Goal: Task Accomplishment & Management: Manage account settings

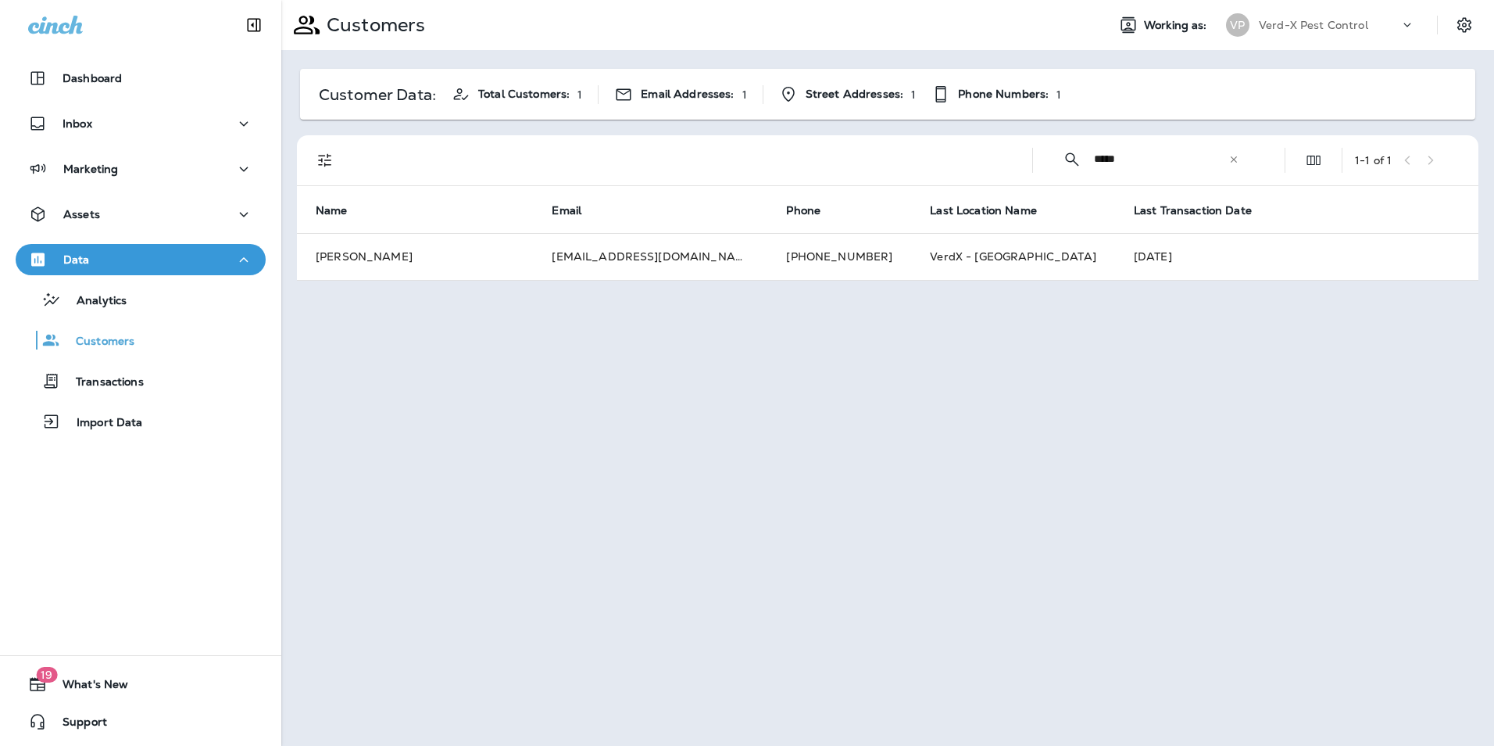
click at [77, 253] on p "Data" at bounding box center [76, 259] width 27 height 13
click at [81, 317] on div "Analytics Customers Transactions Import Data" at bounding box center [141, 356] width 250 height 163
click at [115, 306] on p "Analytics" at bounding box center [94, 301] width 66 height 15
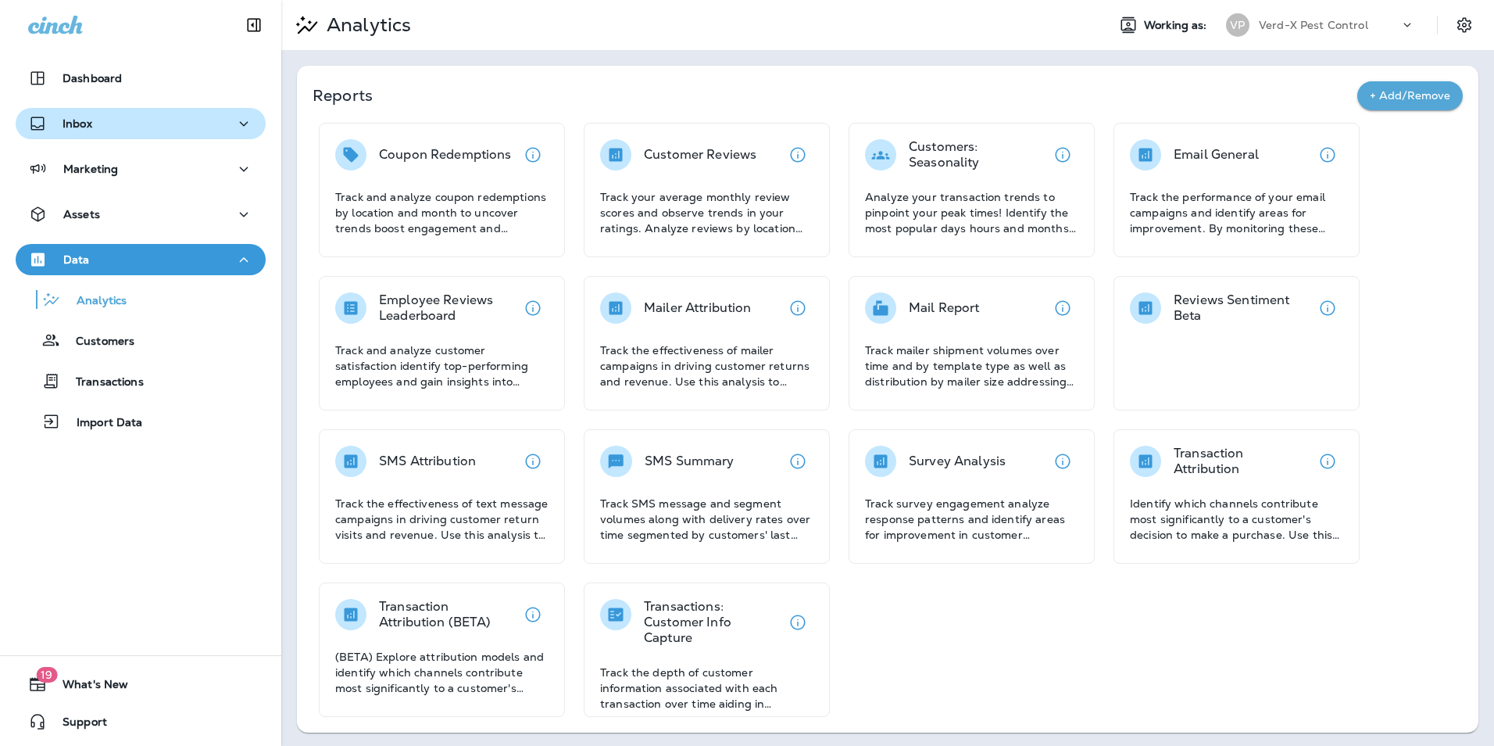
click at [88, 126] on p "Inbox" at bounding box center [78, 123] width 30 height 13
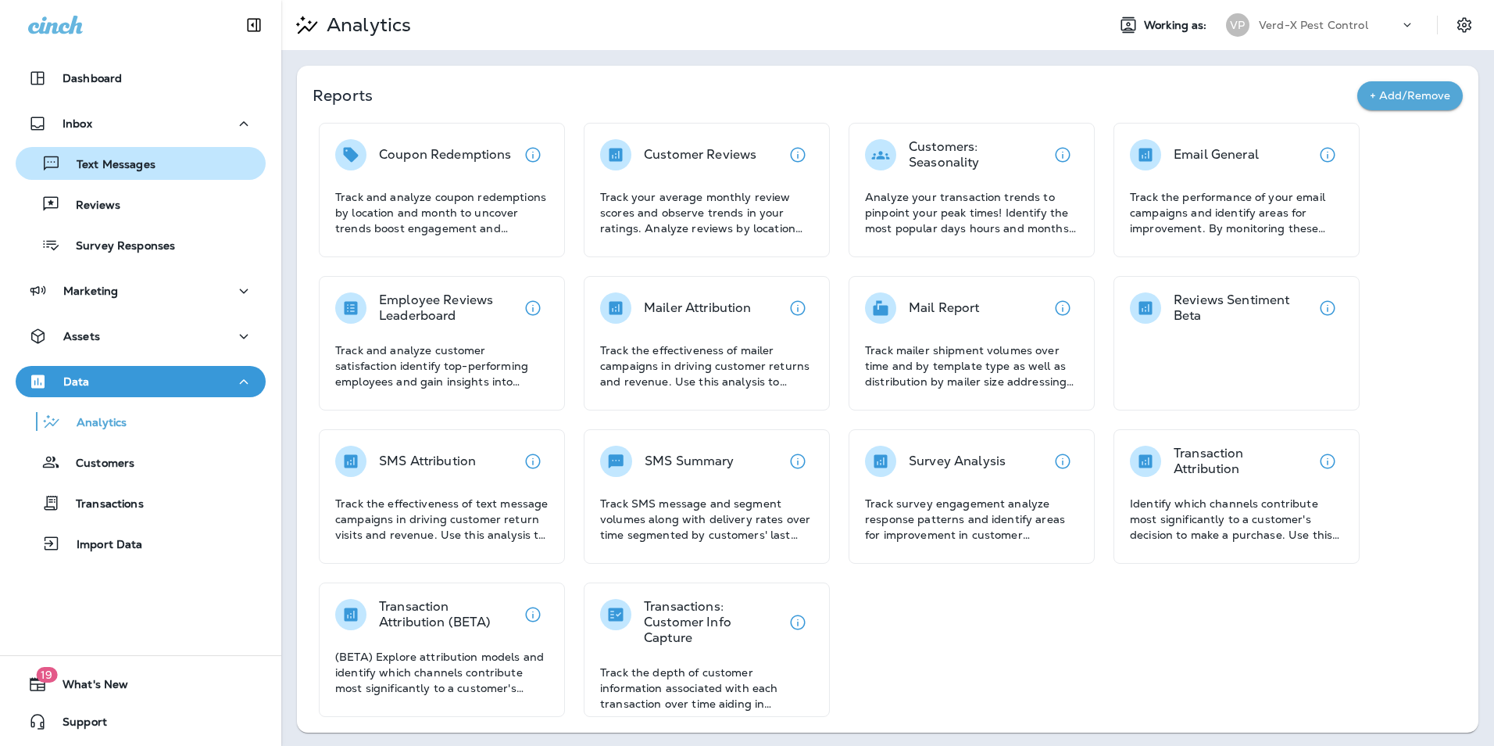
click at [109, 160] on p "Text Messages" at bounding box center [108, 165] width 95 height 15
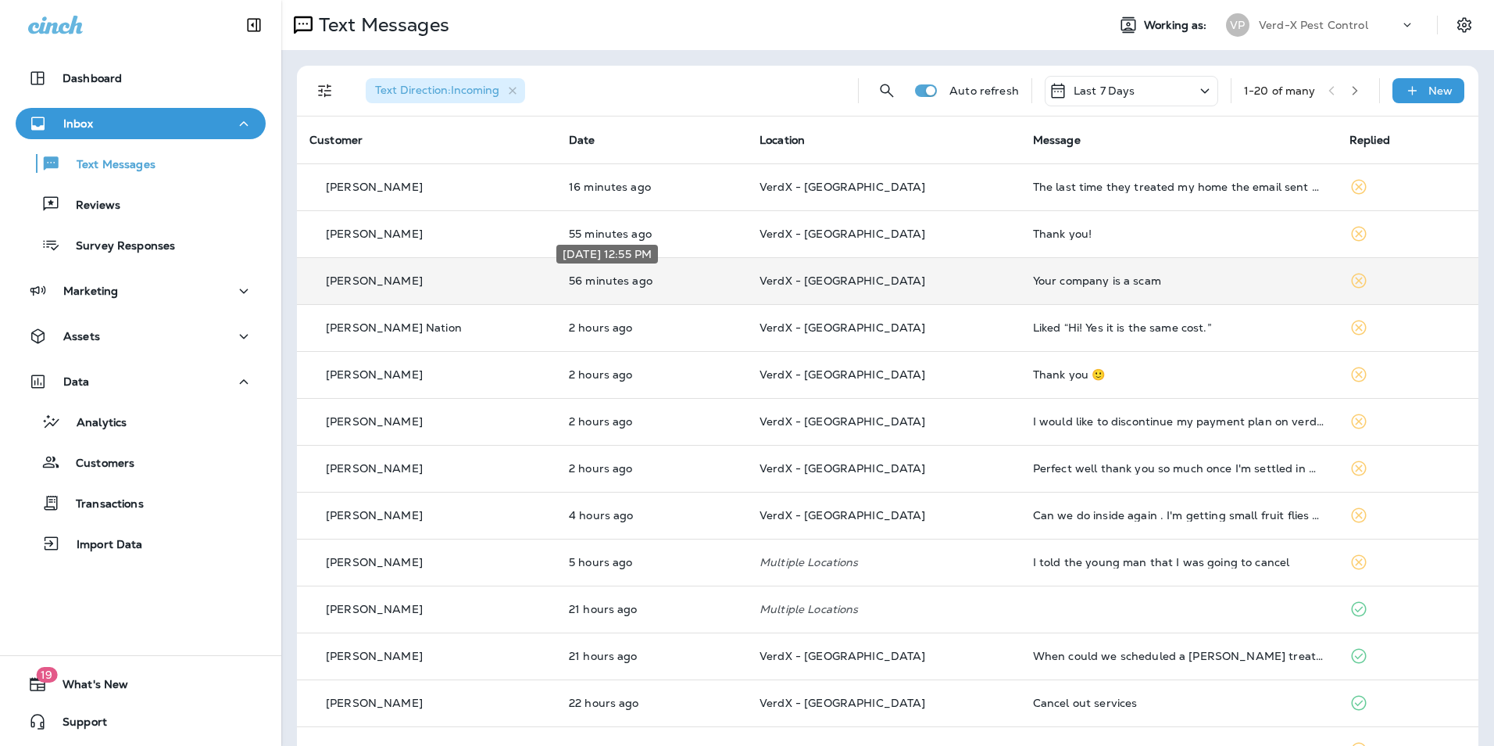
click at [700, 279] on p "56 minutes ago" at bounding box center [652, 280] width 166 height 13
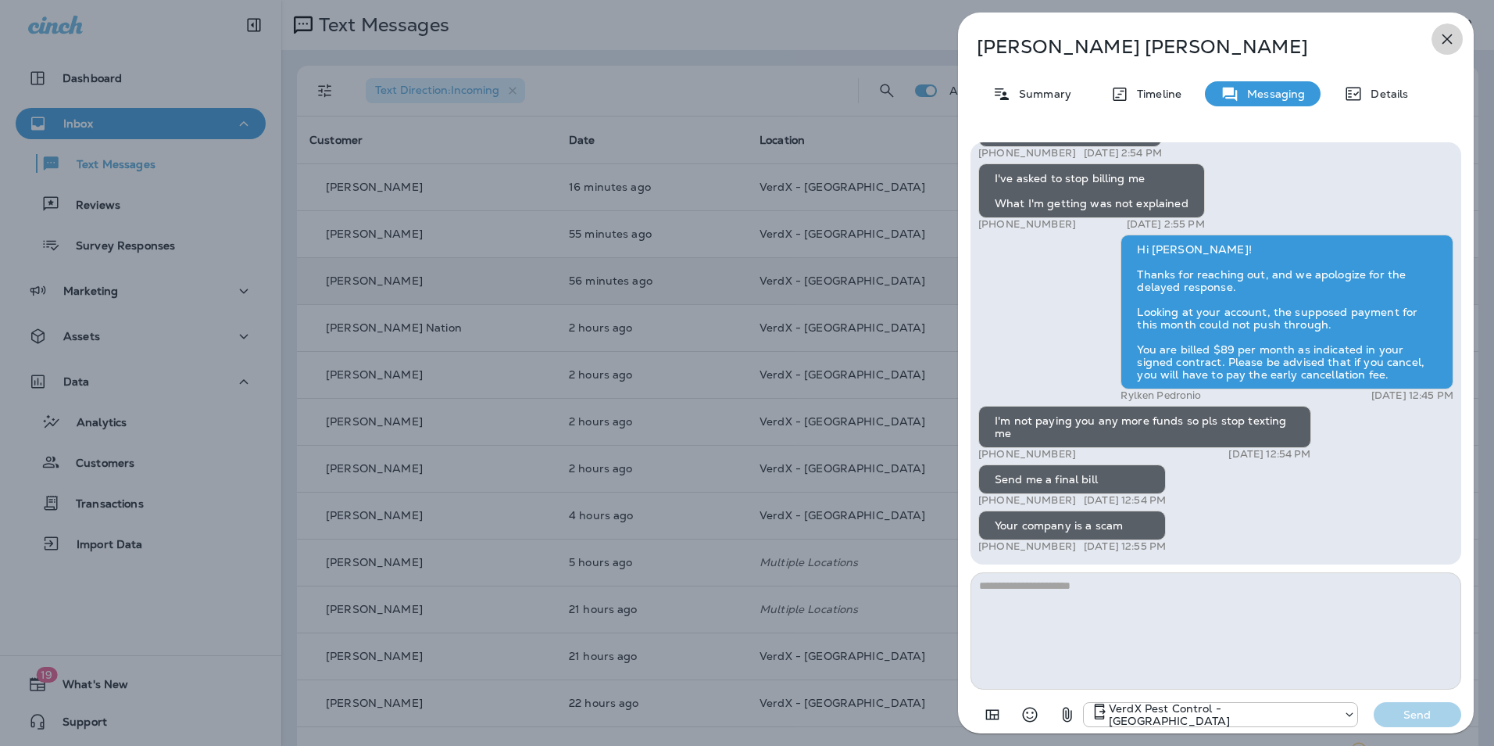
click at [1448, 38] on icon "button" at bounding box center [1448, 39] width 10 height 10
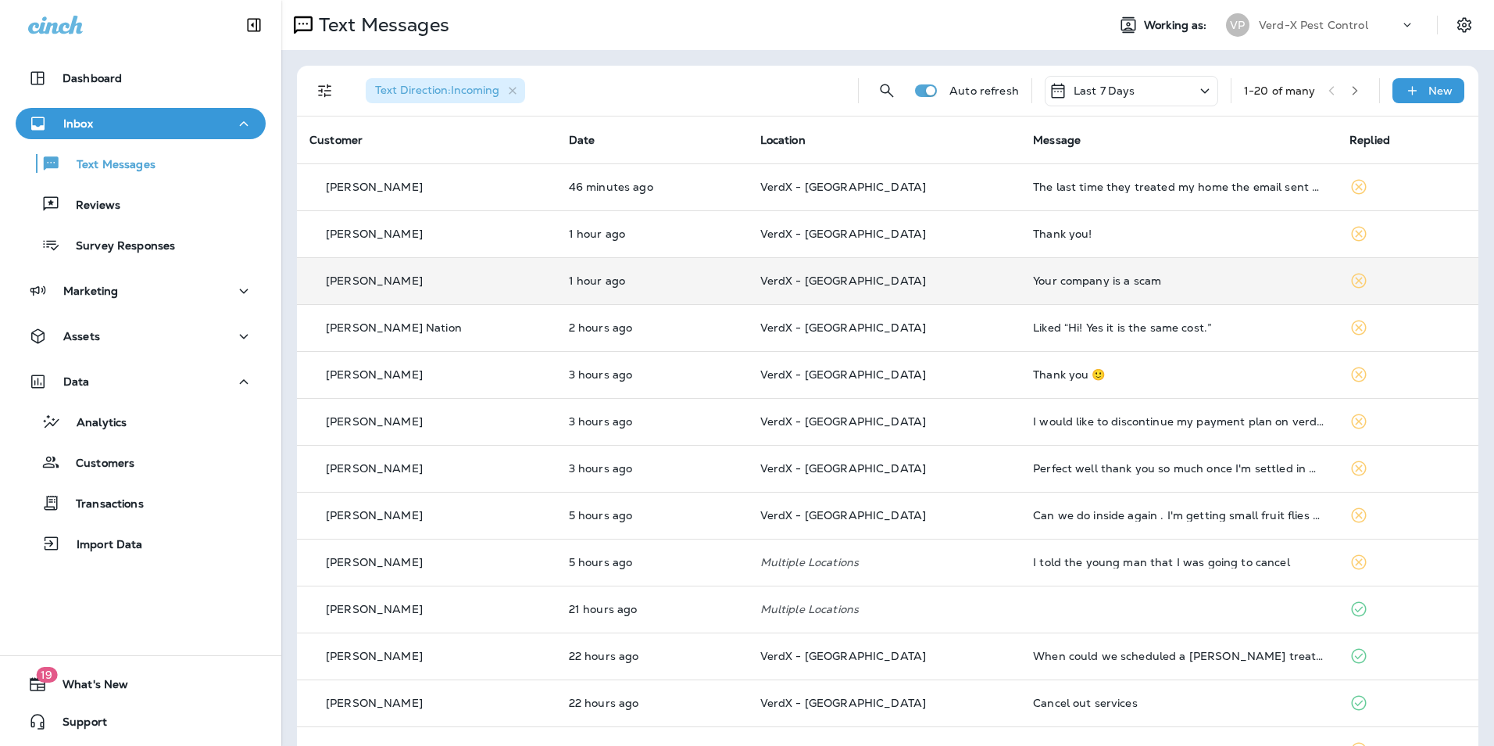
click at [108, 125] on div "Inbox" at bounding box center [140, 124] width 225 height 20
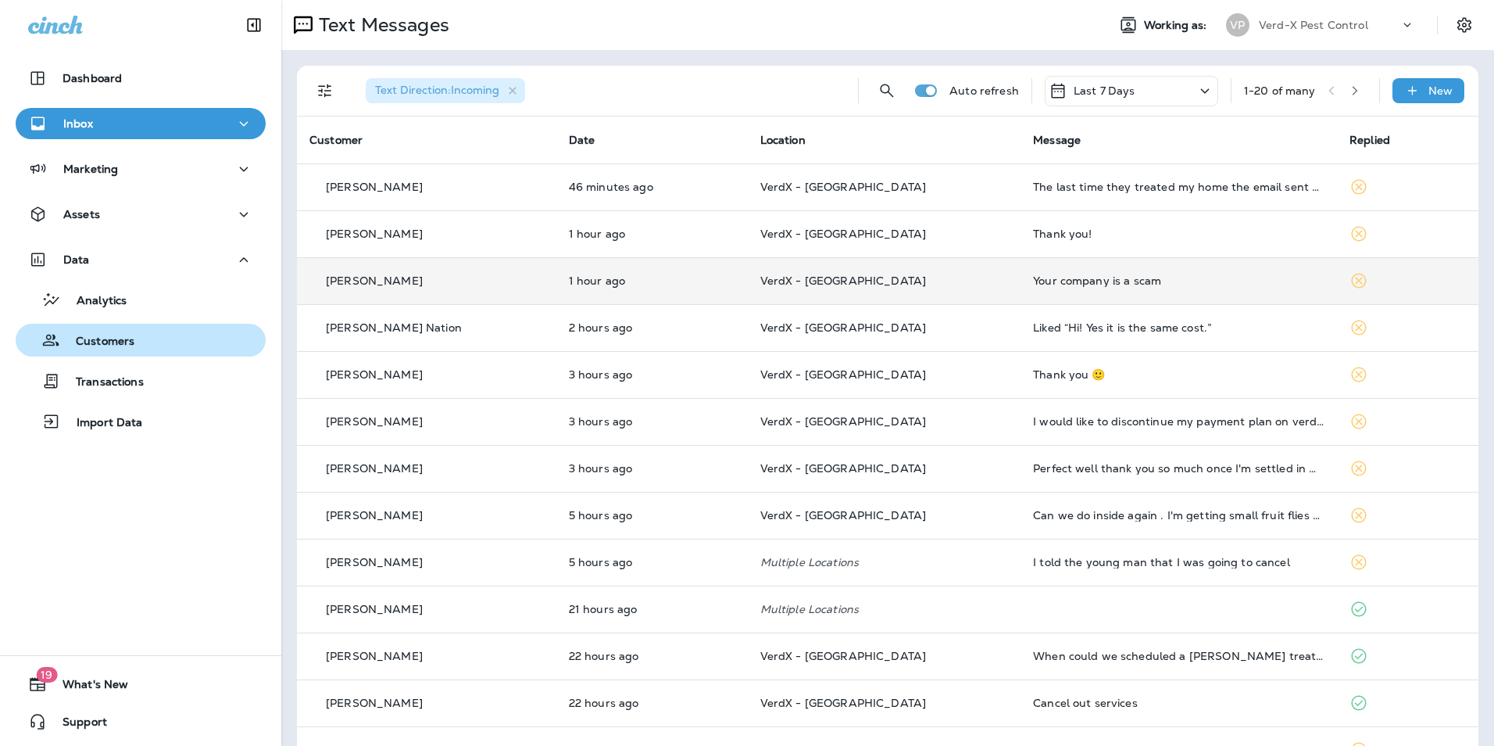
click at [116, 349] on p "Customers" at bounding box center [97, 342] width 74 height 15
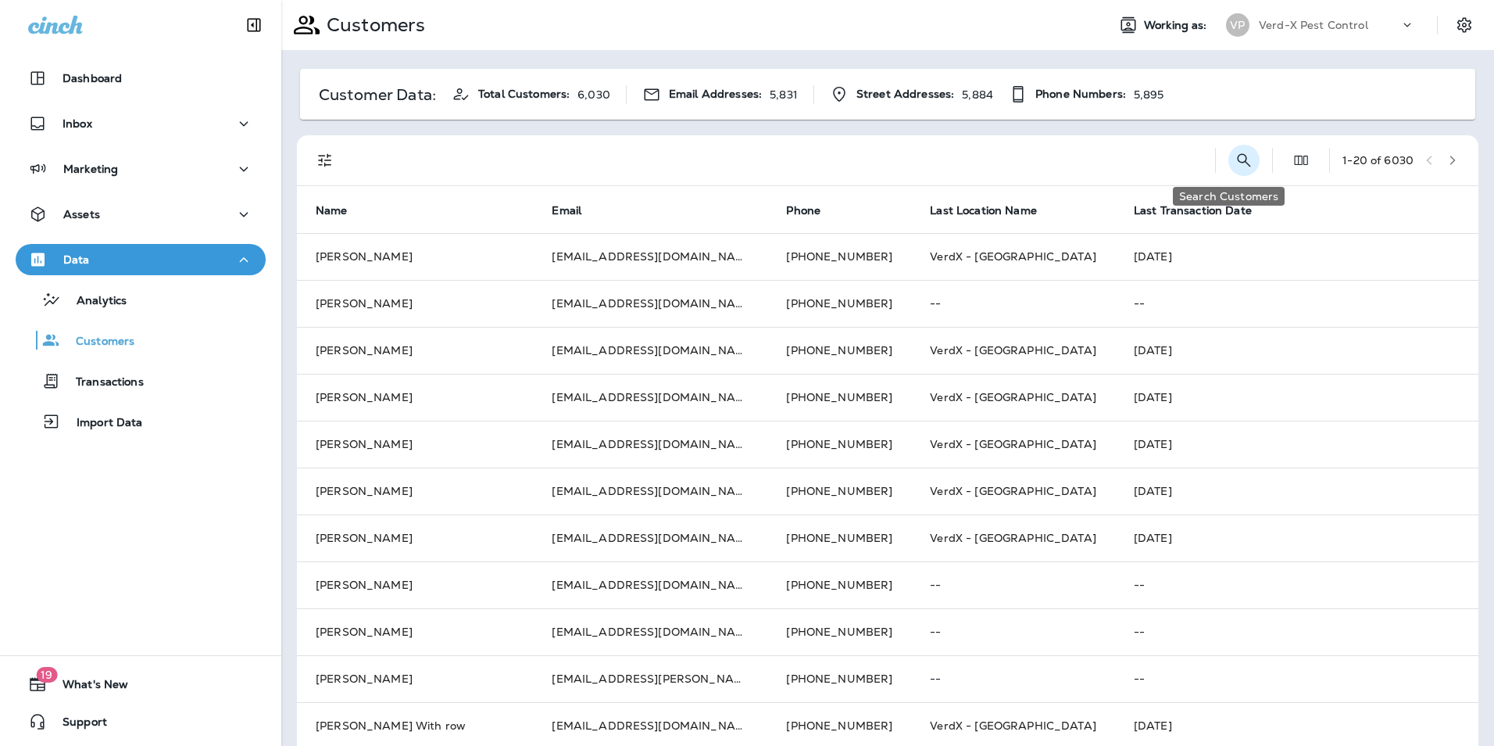
click at [1235, 158] on icon "Search Customers" at bounding box center [1244, 160] width 19 height 19
click at [1115, 165] on input "text" at bounding box center [1163, 158] width 163 height 41
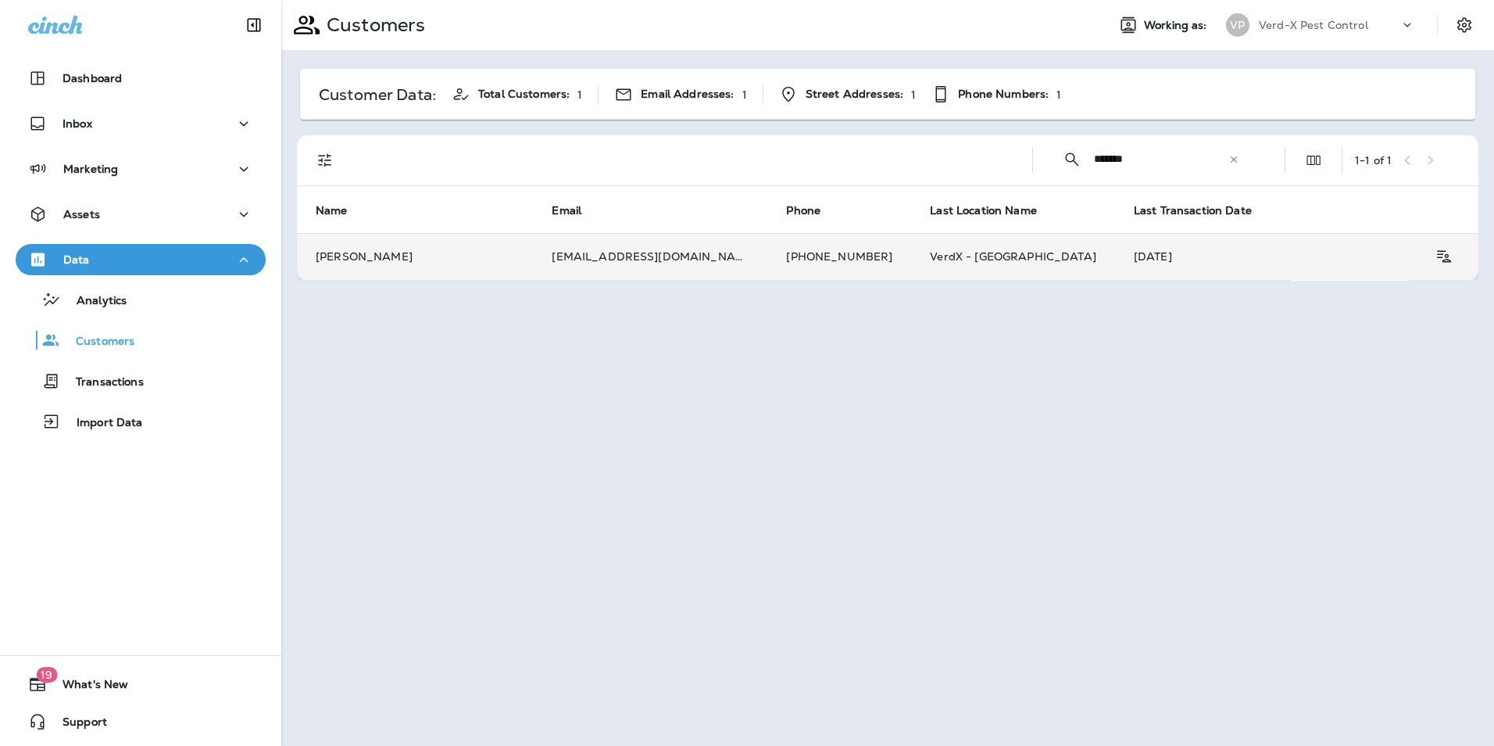
type input "*******"
click at [814, 252] on td "[PHONE_NUMBER]" at bounding box center [840, 256] width 144 height 47
